Goal: Information Seeking & Learning: Learn about a topic

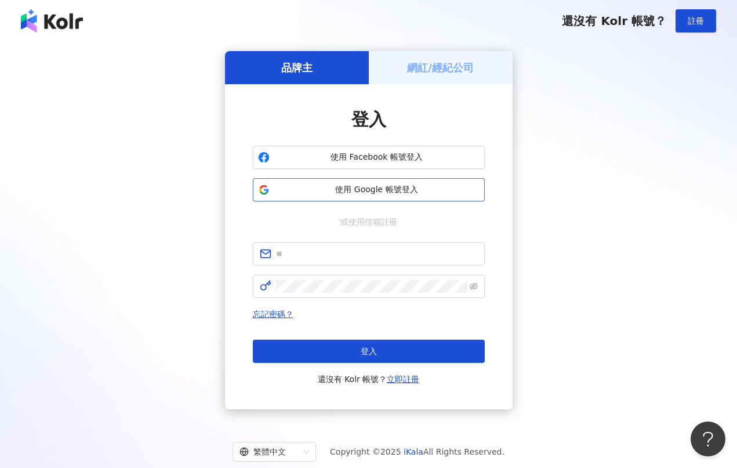
click at [395, 189] on span "使用 Google 帳號登入" at bounding box center [376, 190] width 205 height 12
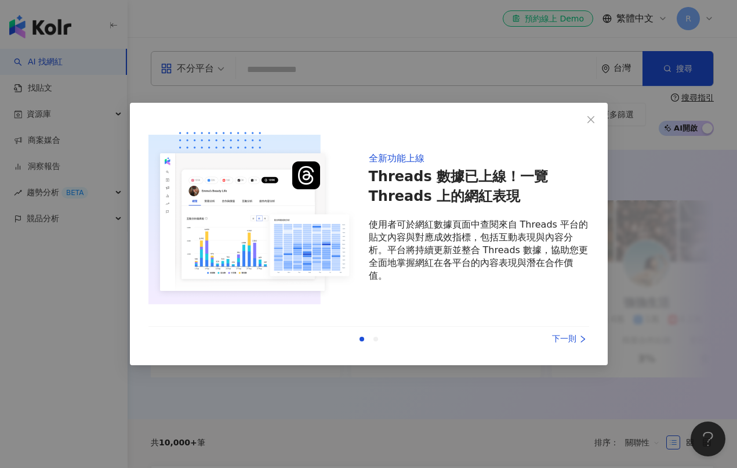
drag, startPoint x: 595, startPoint y: 120, endPoint x: 530, endPoint y: 106, distance: 66.3
click at [595, 120] on icon "close" at bounding box center [591, 119] width 9 height 9
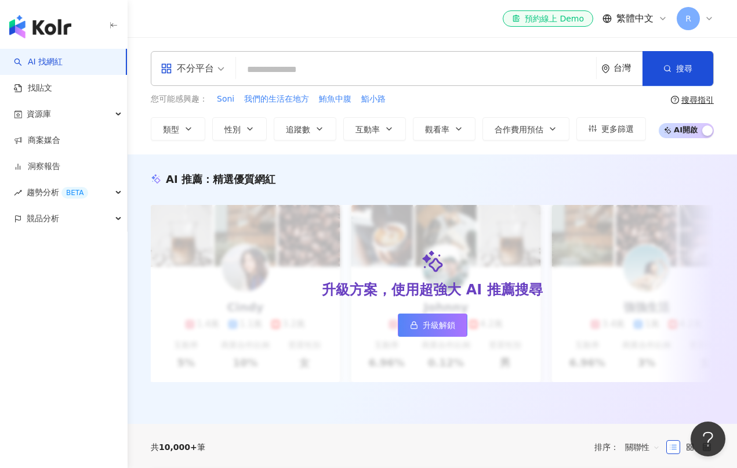
click at [423, 63] on input "search" at bounding box center [416, 70] width 351 height 22
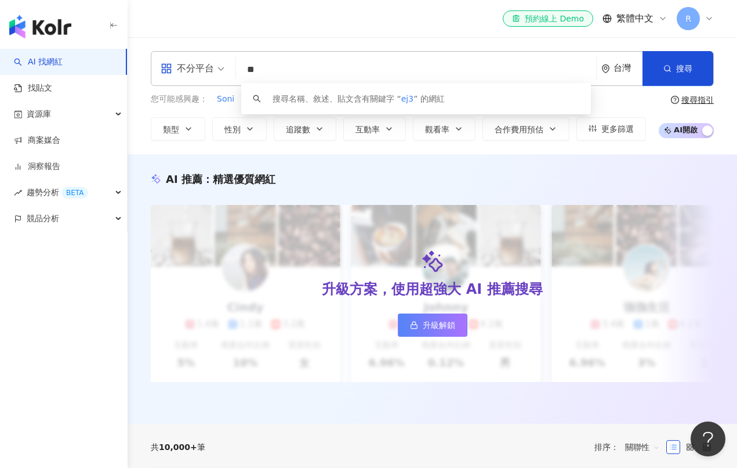
type input "*"
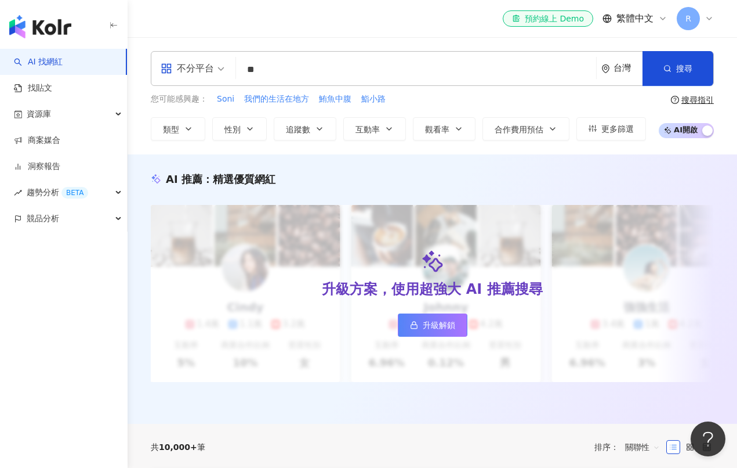
type input "*"
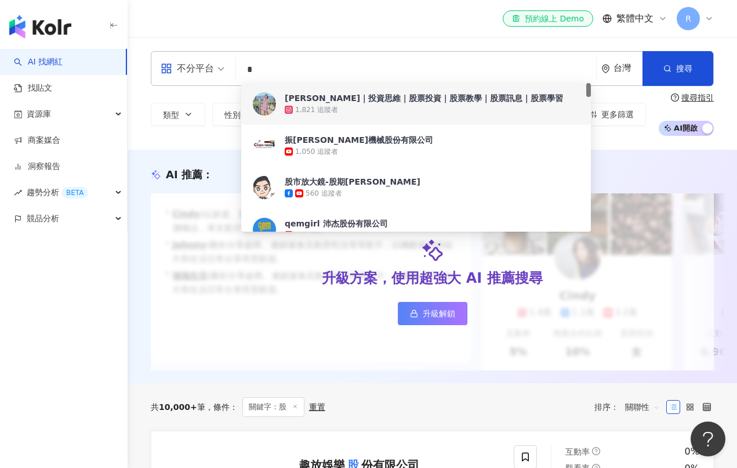
drag, startPoint x: 261, startPoint y: 71, endPoint x: 242, endPoint y: 73, distance: 18.6
click at [242, 73] on input "*" at bounding box center [416, 70] width 351 height 22
paste input "*"
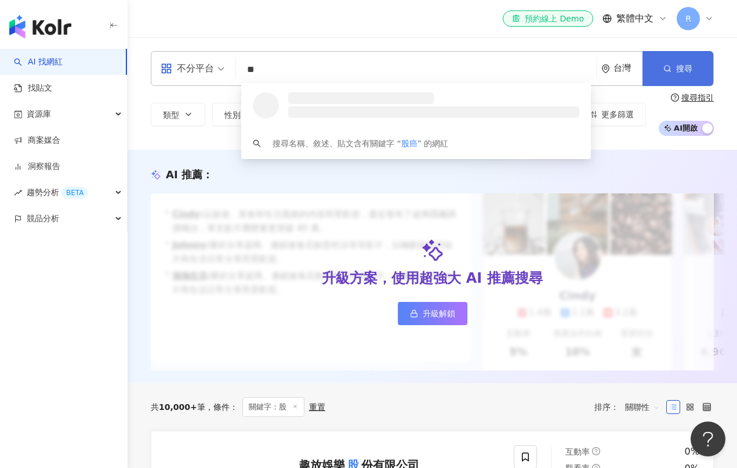
type input "**"
click at [679, 71] on span "搜尋" at bounding box center [685, 68] width 16 height 9
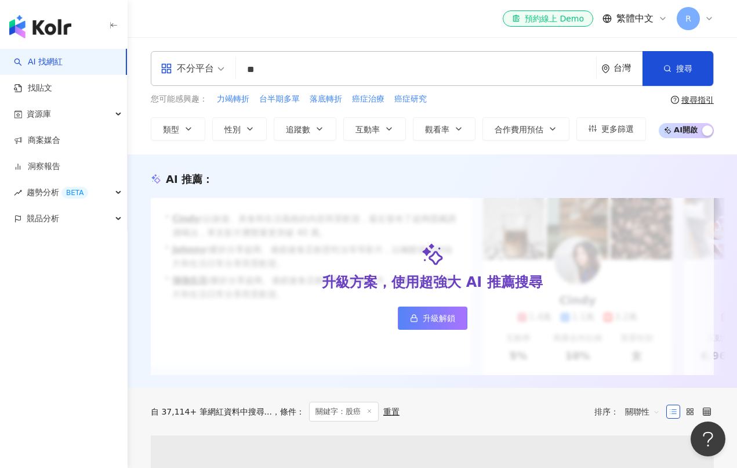
click at [328, 84] on div "不分平台 ** 台灣 搜尋 f8d4b921-c6e7-4b2a-a369-55abfc233515 股癌 Gooaye 574,089 追蹤者 搜尋名稱、敘…" at bounding box center [432, 68] width 563 height 35
click at [310, 73] on input "**" at bounding box center [416, 70] width 351 height 22
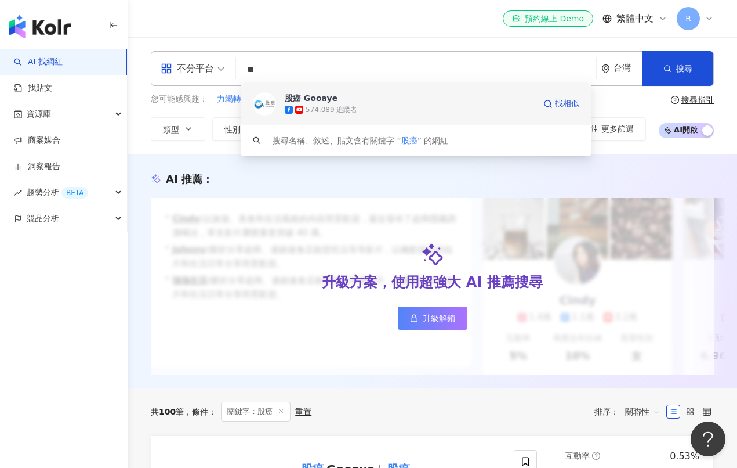
click at [357, 108] on div "574,089 追蹤者" at bounding box center [410, 110] width 250 height 12
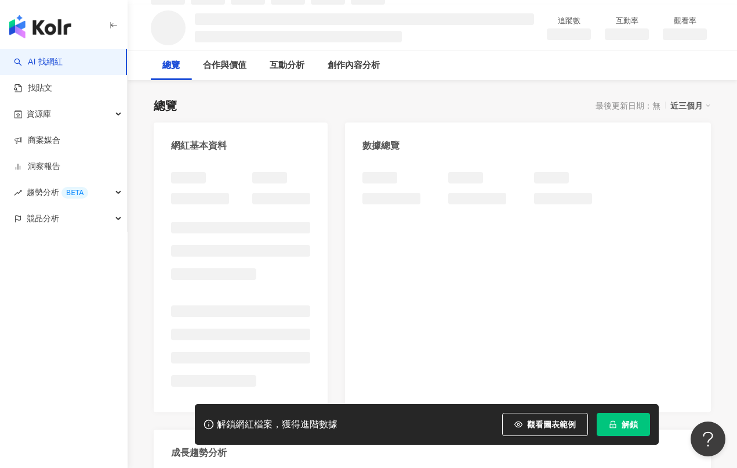
scroll to position [107, 0]
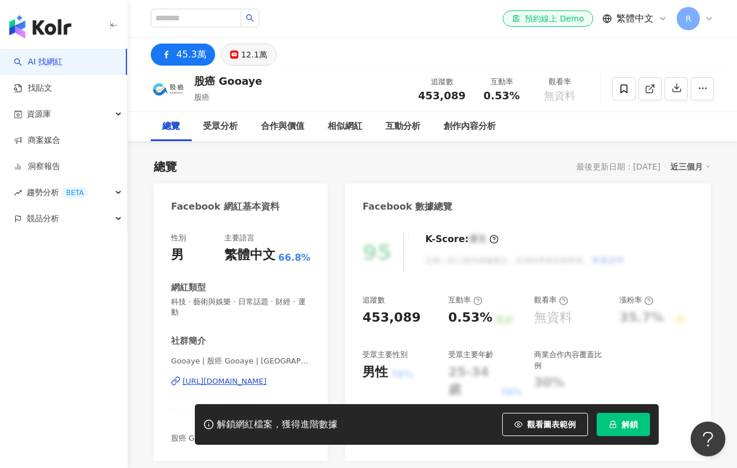
click at [256, 53] on div "12.1萬" at bounding box center [254, 54] width 26 height 16
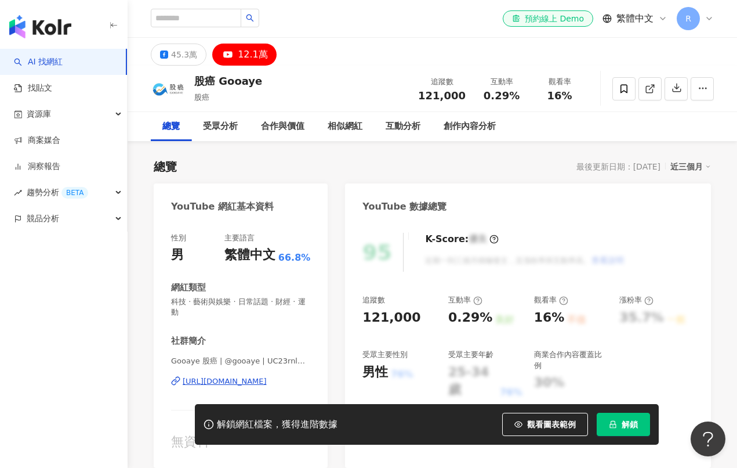
scroll to position [53, 0]
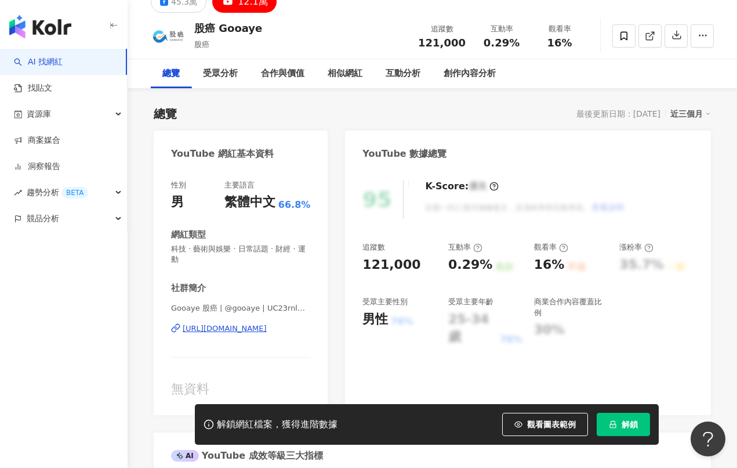
click at [180, 71] on div "總覽" at bounding box center [170, 74] width 17 height 14
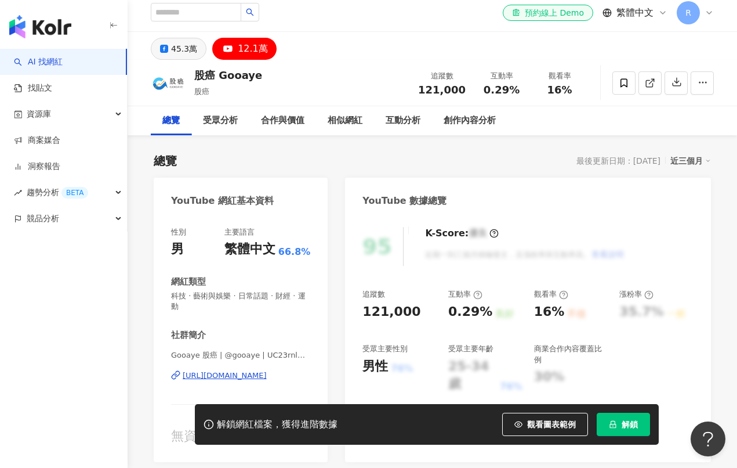
click at [187, 46] on div "45.3萬" at bounding box center [184, 49] width 26 height 16
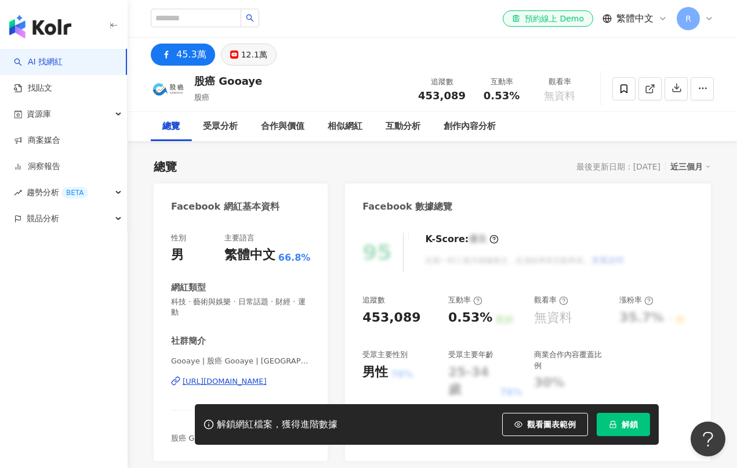
click at [249, 56] on div "12.1萬" at bounding box center [254, 54] width 26 height 16
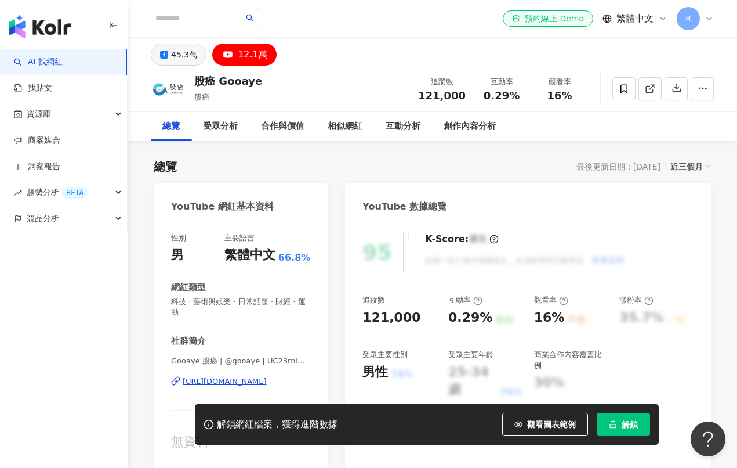
click at [182, 53] on div "45.3萬" at bounding box center [184, 54] width 26 height 16
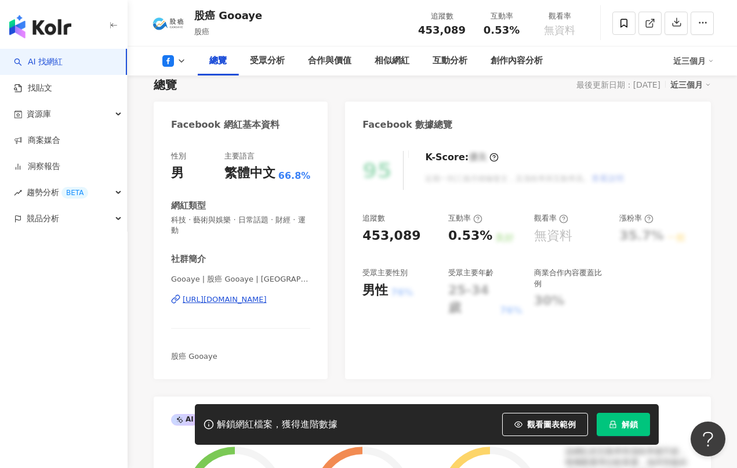
scroll to position [81, 0]
